Goal: Transaction & Acquisition: Subscribe to service/newsletter

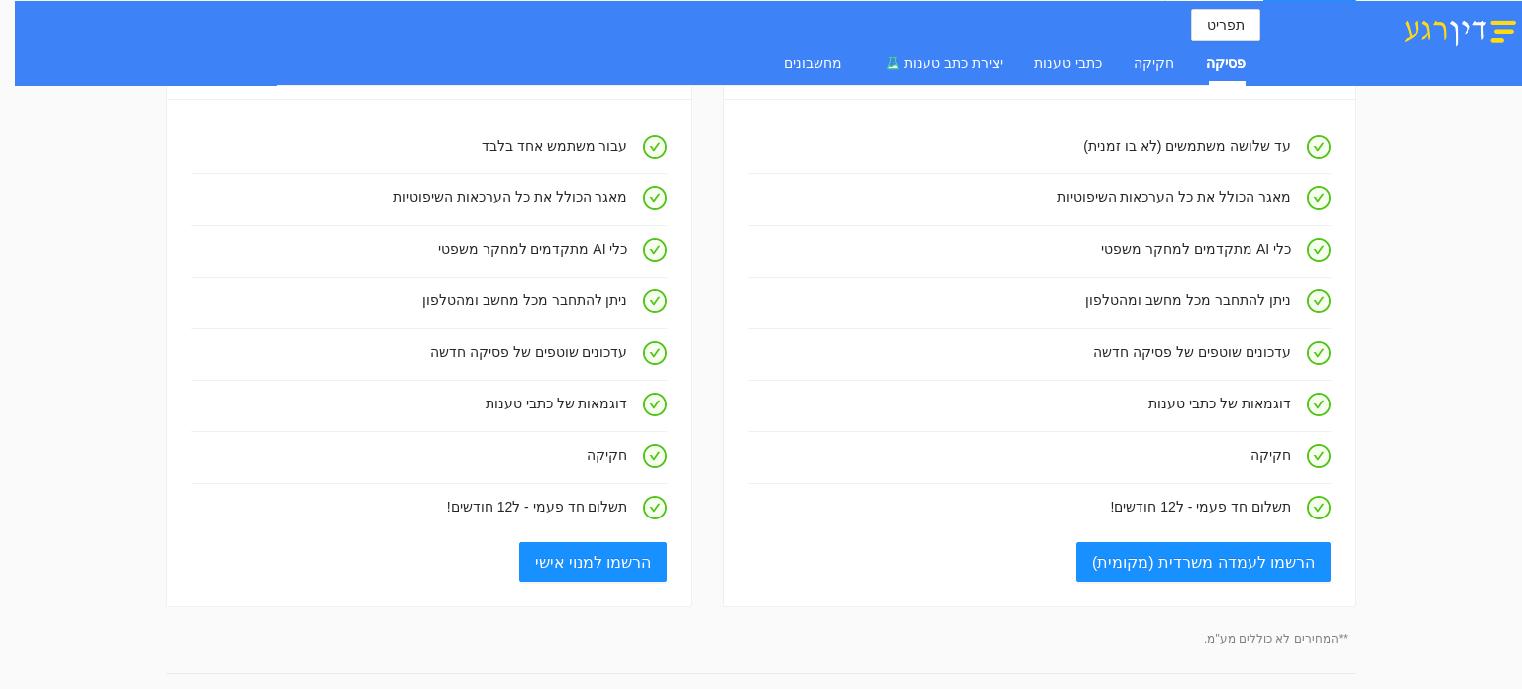
scroll to position [198, 0]
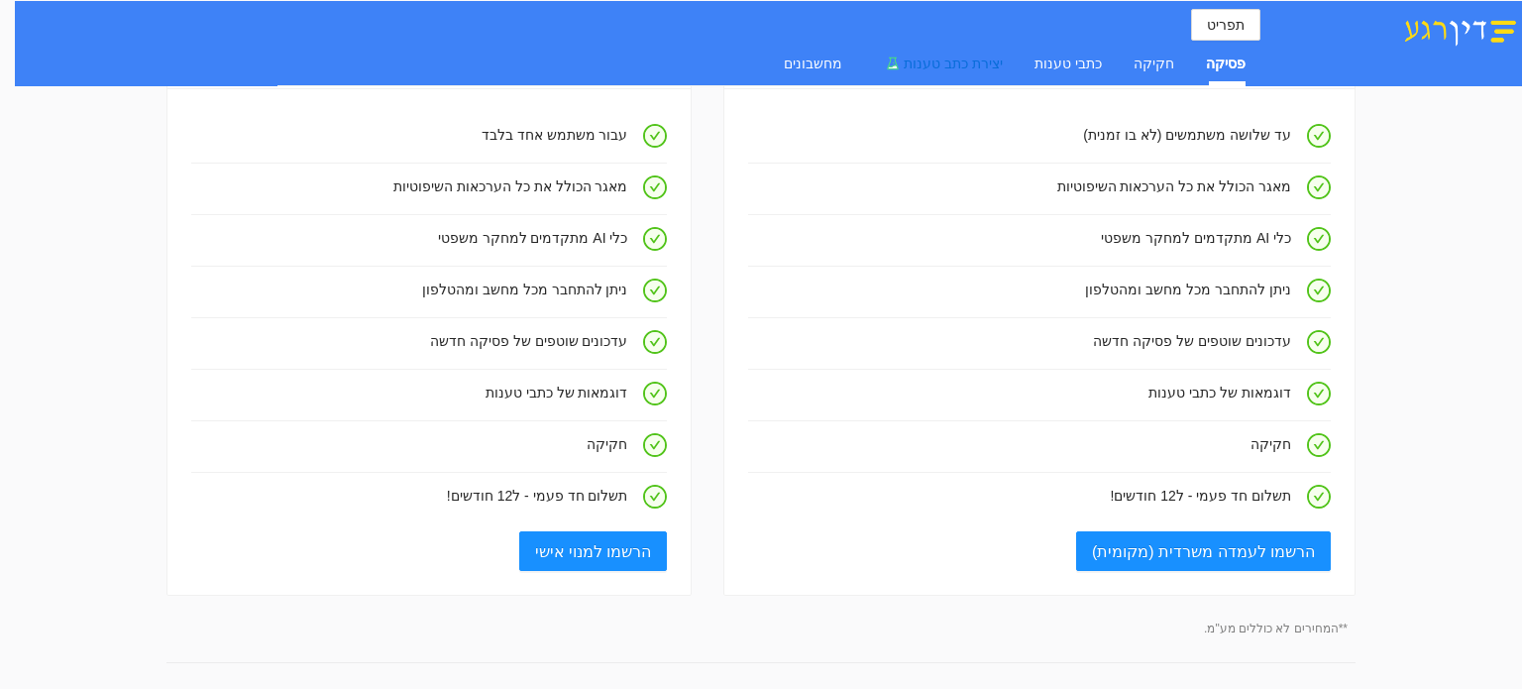
click at [977, 69] on span "יצירת כתב טענות" at bounding box center [953, 63] width 99 height 16
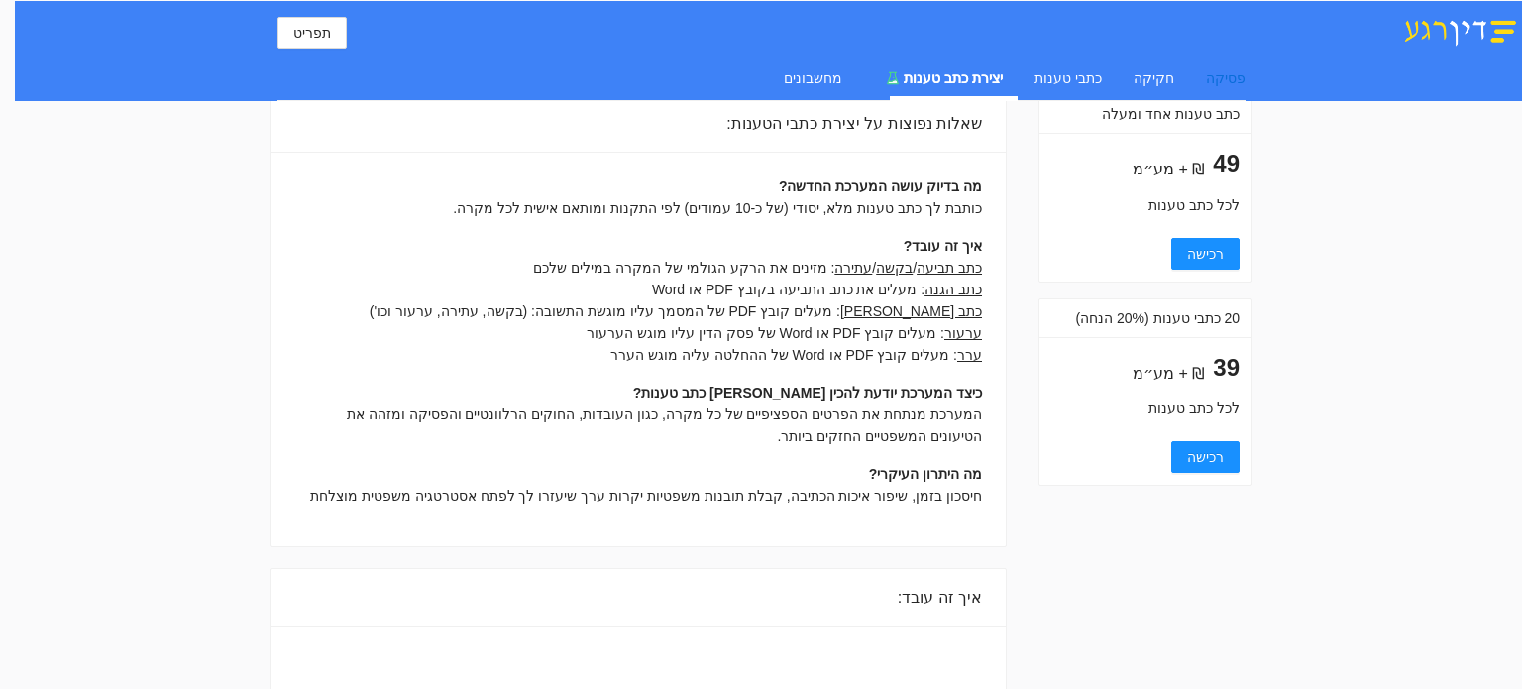
click at [1230, 74] on div "פסיקה" at bounding box center [1226, 78] width 40 height 22
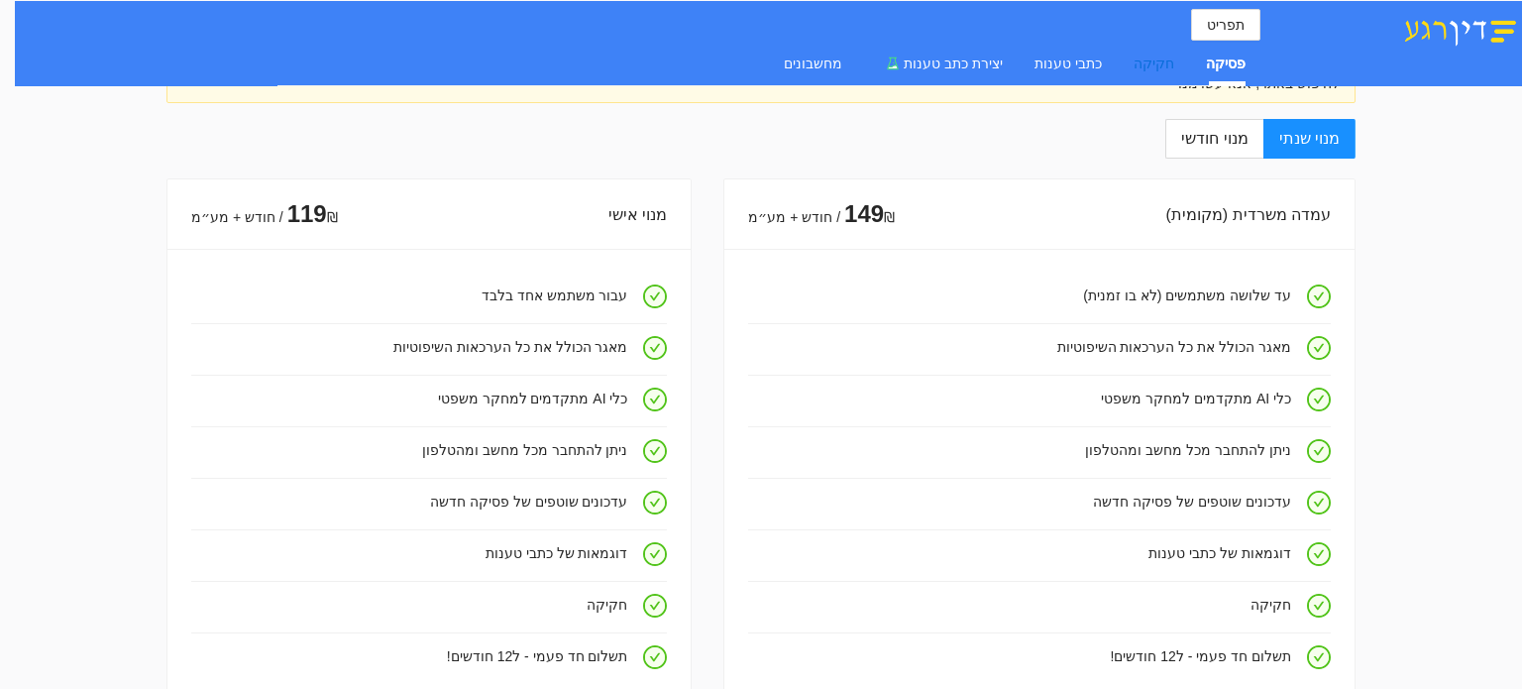
click at [1154, 57] on div "חקיקה" at bounding box center [1154, 64] width 41 height 22
click at [1073, 63] on div "כתבי טענות" at bounding box center [1068, 64] width 67 height 22
click at [968, 61] on span "יצירת כתב טענות" at bounding box center [953, 63] width 99 height 16
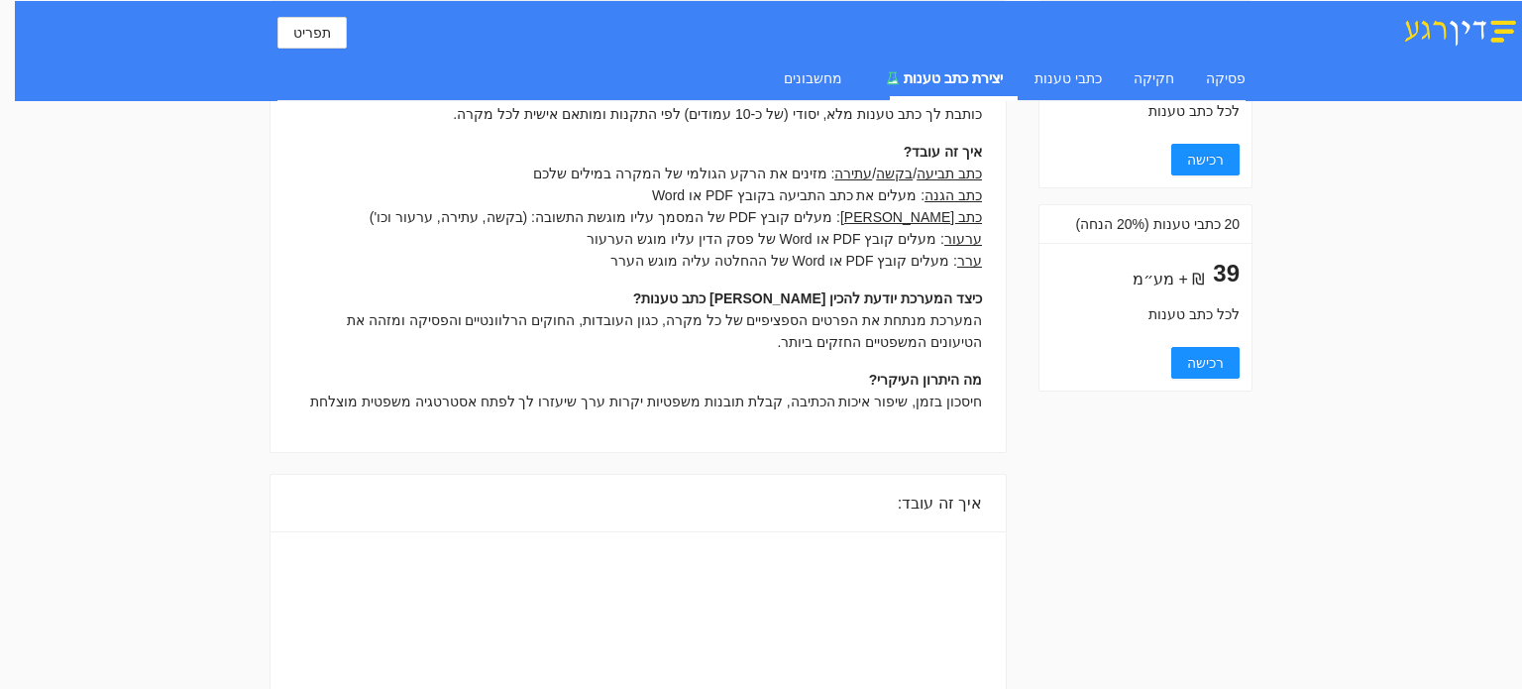
scroll to position [0, 0]
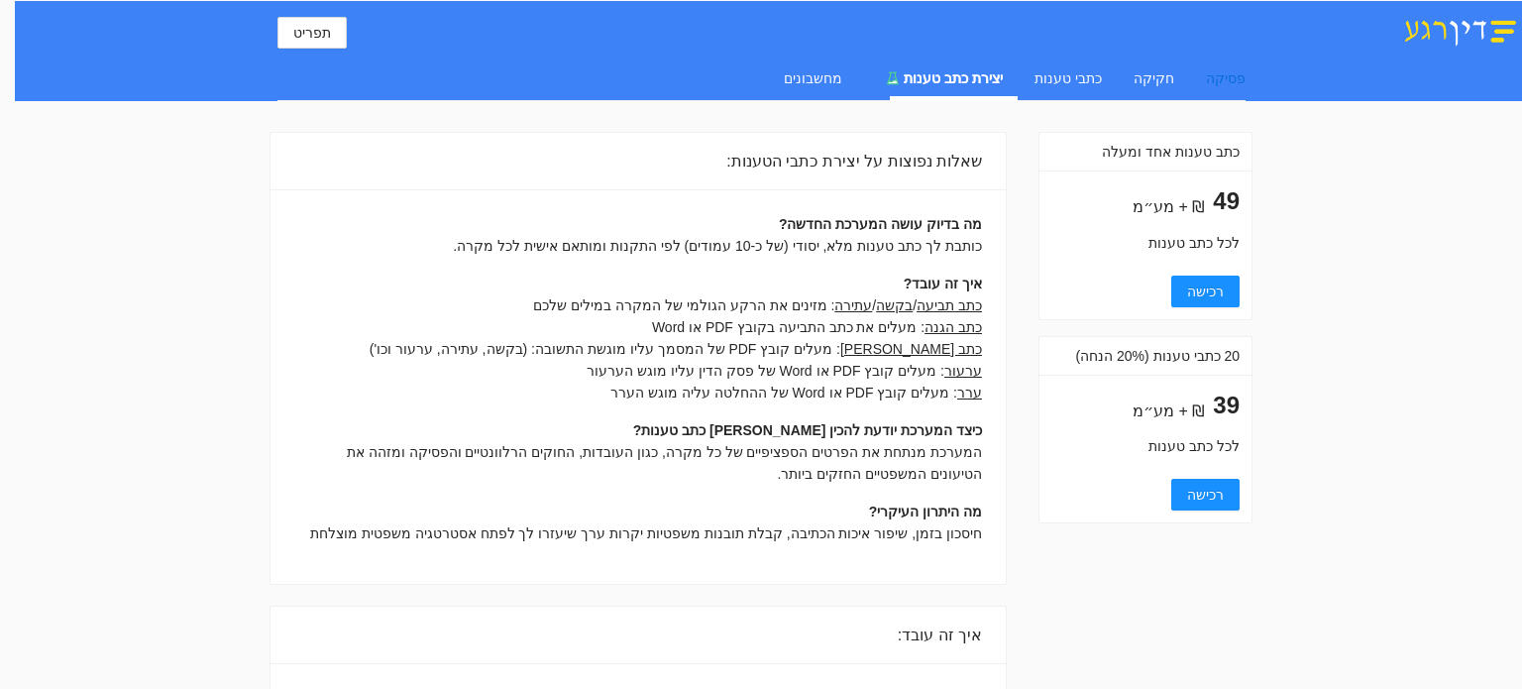
click at [1229, 76] on div "פסיקה" at bounding box center [1226, 78] width 40 height 22
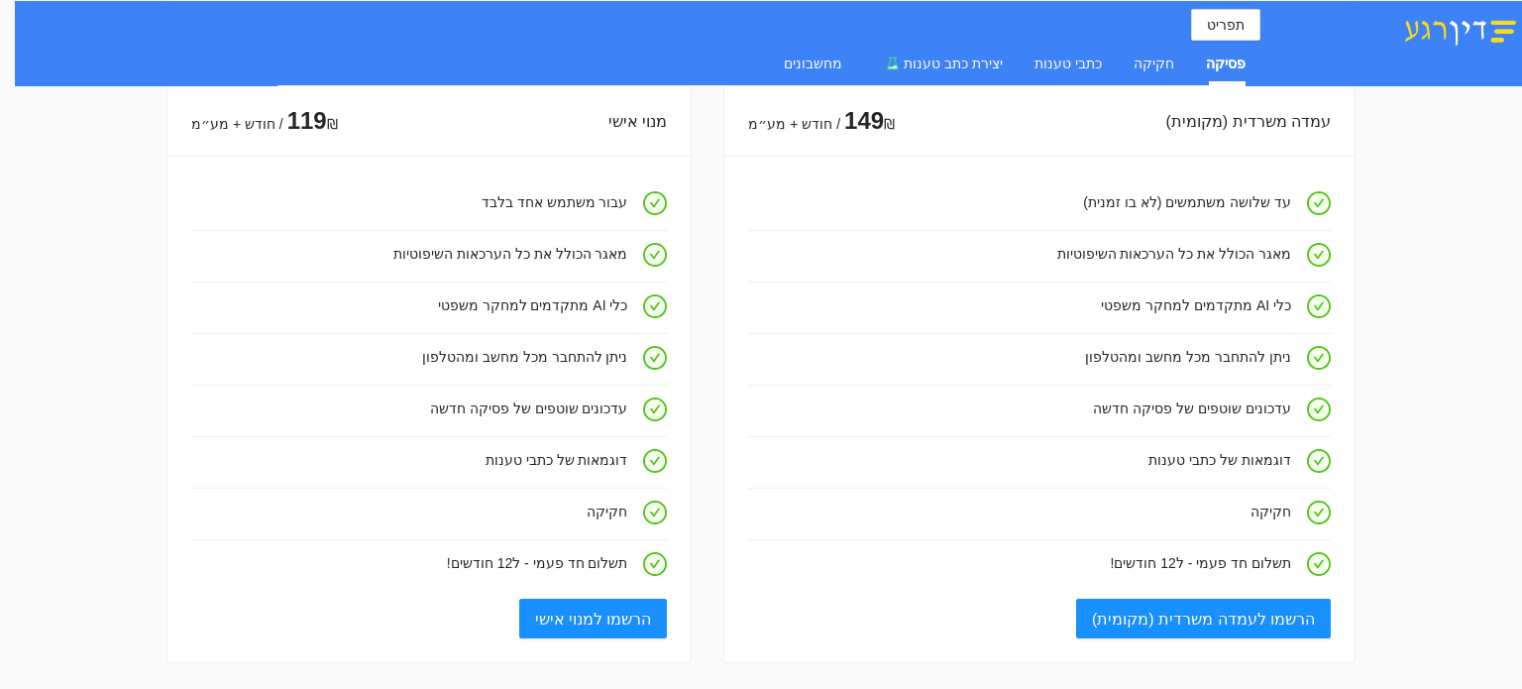
scroll to position [396, 0]
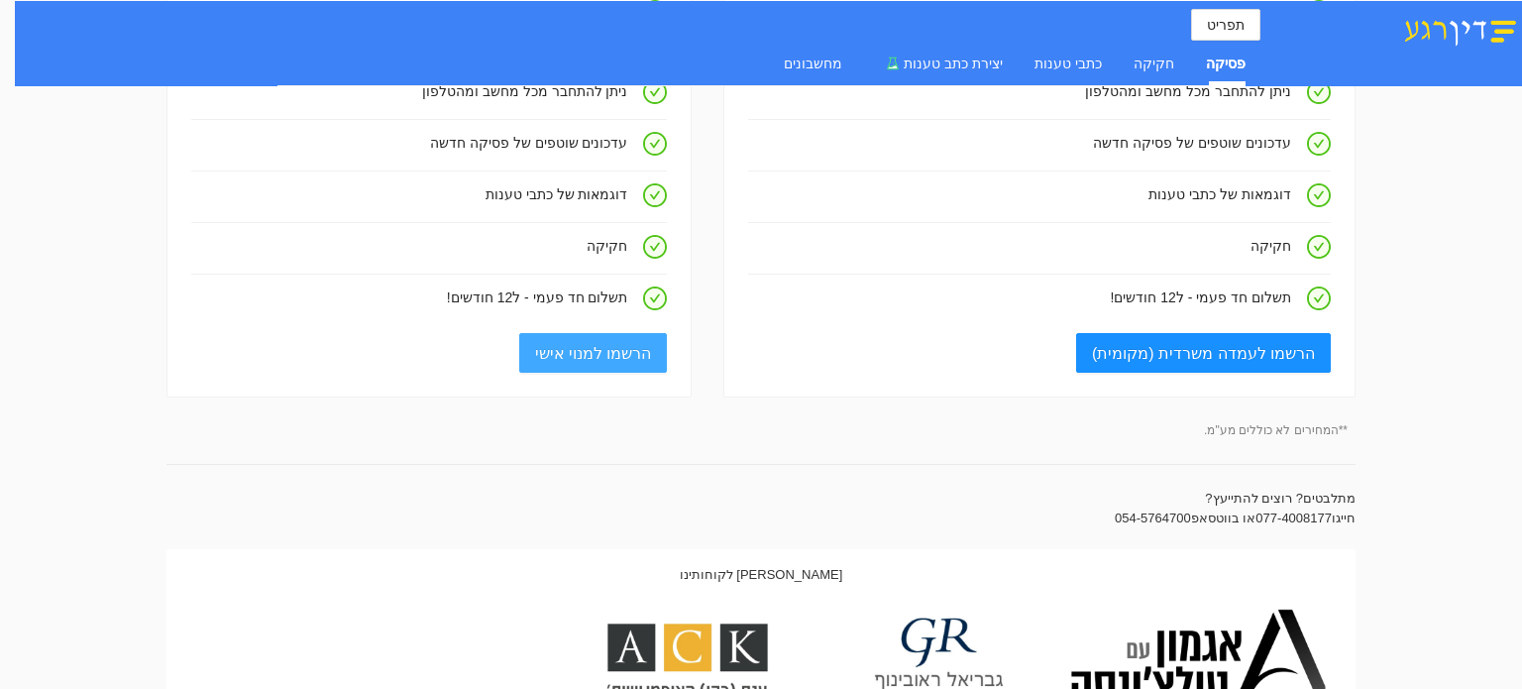
click at [590, 361] on span "הרשמו למנוי אישי" at bounding box center [593, 353] width 117 height 25
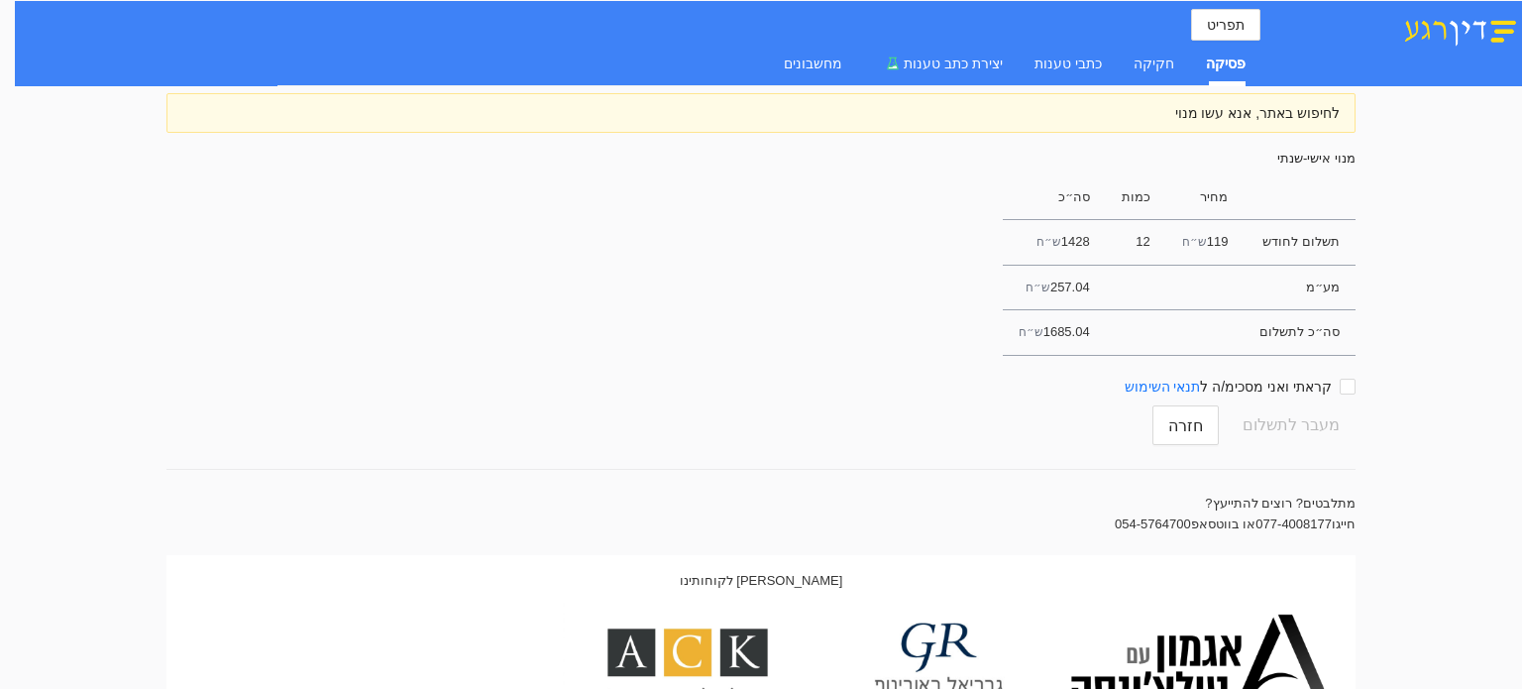
click at [1245, 235] on td "119 ש״ח" at bounding box center [1205, 242] width 78 height 45
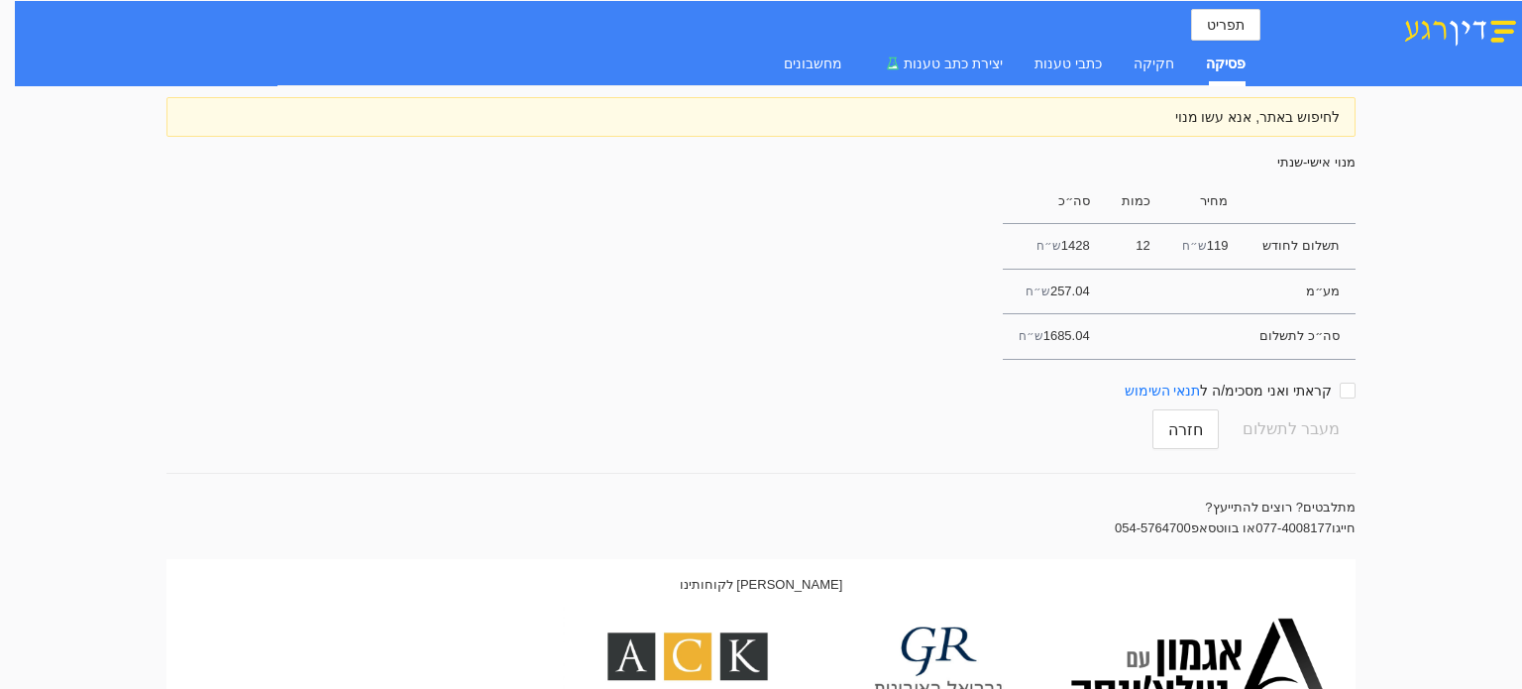
scroll to position [0, 0]
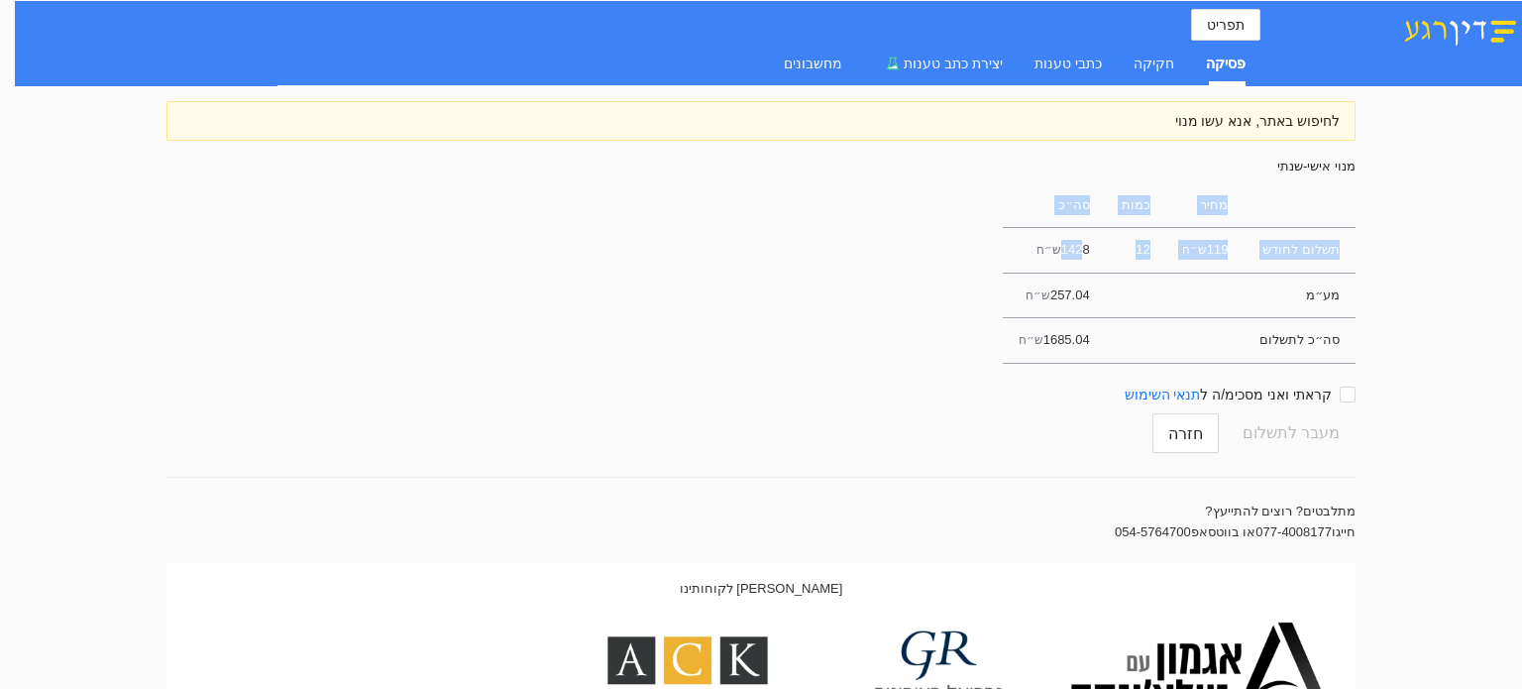
drag, startPoint x: 1108, startPoint y: 248, endPoint x: 1007, endPoint y: 376, distance: 163.0
click at [1007, 376] on div "מחיר כמות סה״כ תשלום לחודש 119 ש״ח 12 1428 ש״ח מע״מ 257.04 ש״ח סה״כ לתשלום 1685…" at bounding box center [761, 318] width 1253 height 271
click at [986, 312] on div "מחיר כמות סה״כ תשלום לחודש 119 ש״ח 12 1428 ש״ח מע״מ 257.04 ש״ח סה״כ לתשלום 1685…" at bounding box center [761, 318] width 1253 height 271
